Goal: Obtain resource: Download file/media

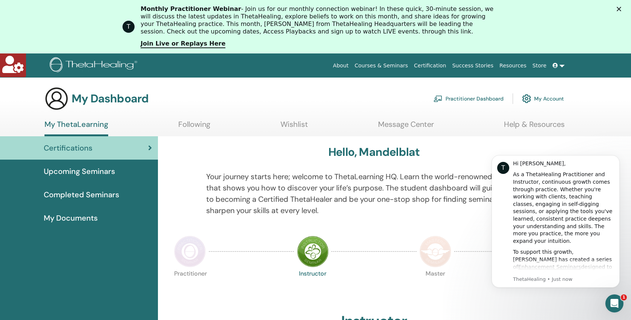
click at [76, 218] on span "My Documents" at bounding box center [71, 217] width 54 height 11
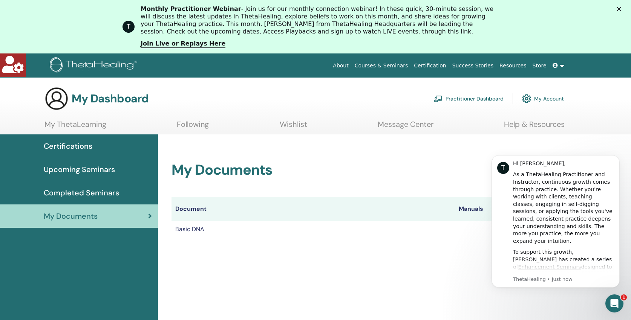
click at [449, 270] on div "My Documents Document Manuals Certificates Basic DNA Certificate" at bounding box center [394, 284] width 473 height 301
click at [616, 155] on icon "Dismiss notification" at bounding box center [617, 157] width 4 height 4
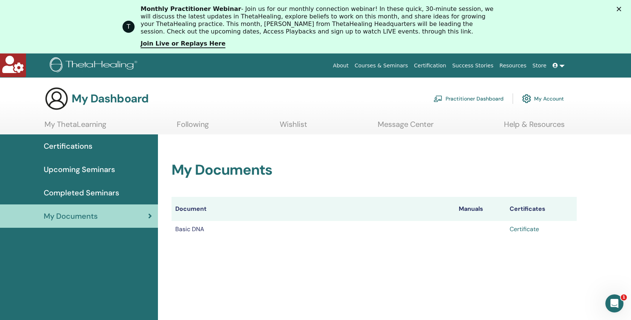
click at [528, 230] on link "Certificate" at bounding box center [523, 229] width 29 height 8
